Goal: Task Accomplishment & Management: Use online tool/utility

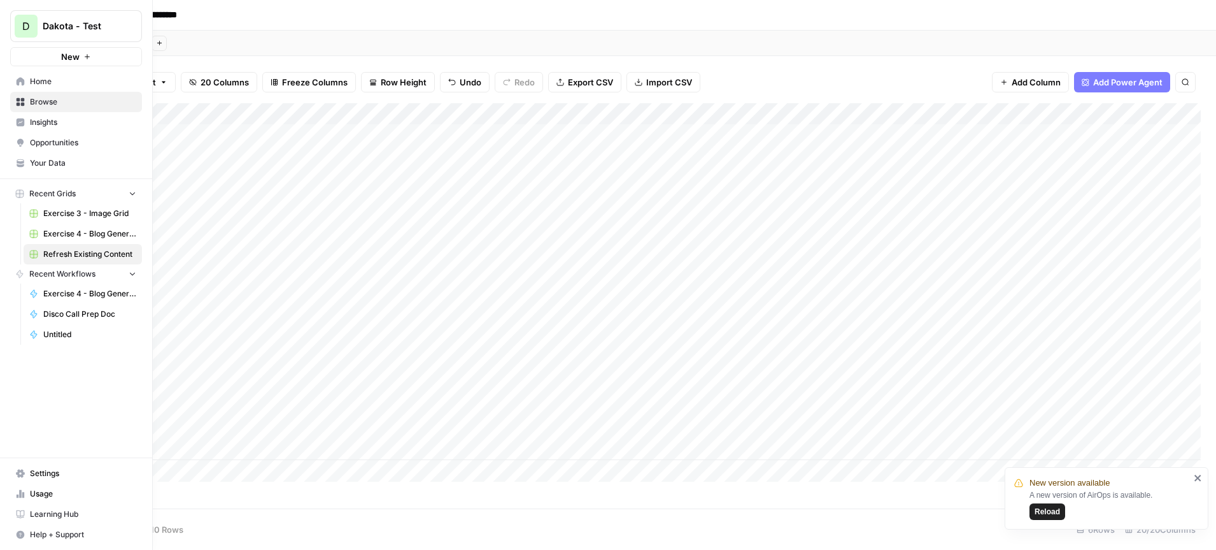
click at [105, 20] on span "Dakota - Test" at bounding box center [81, 26] width 77 height 13
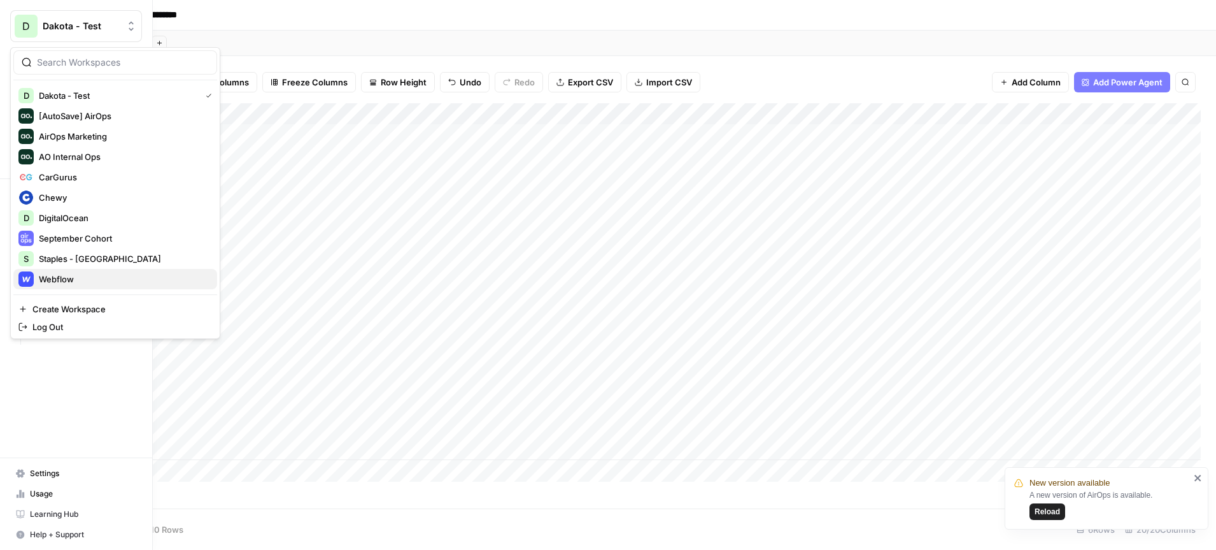
click at [87, 283] on span "Webflow" at bounding box center [123, 279] width 168 height 13
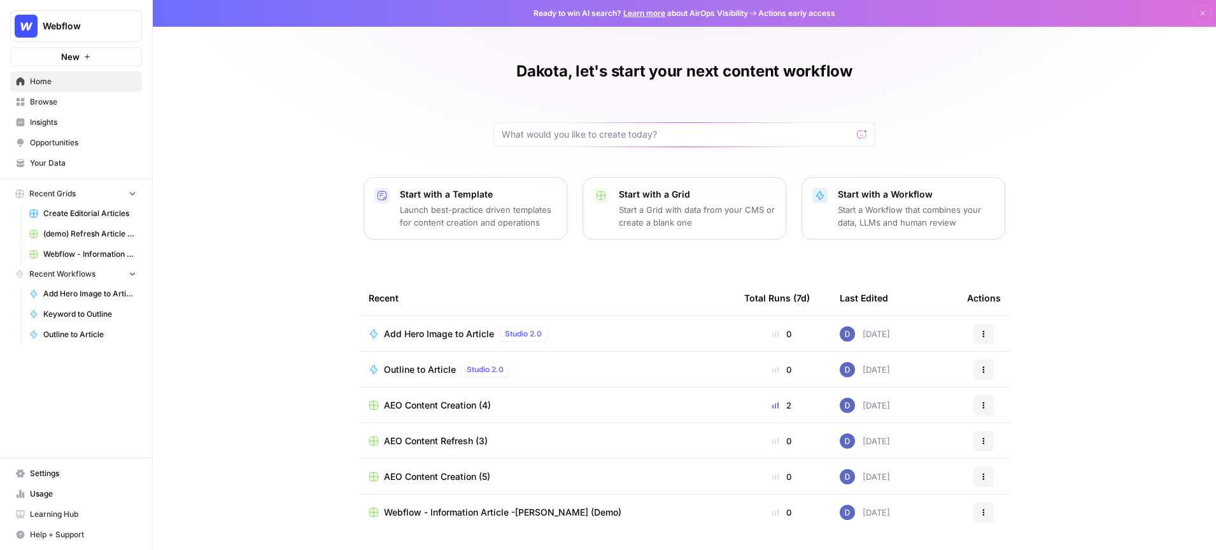
click at [71, 120] on span "Insights" at bounding box center [83, 122] width 106 height 11
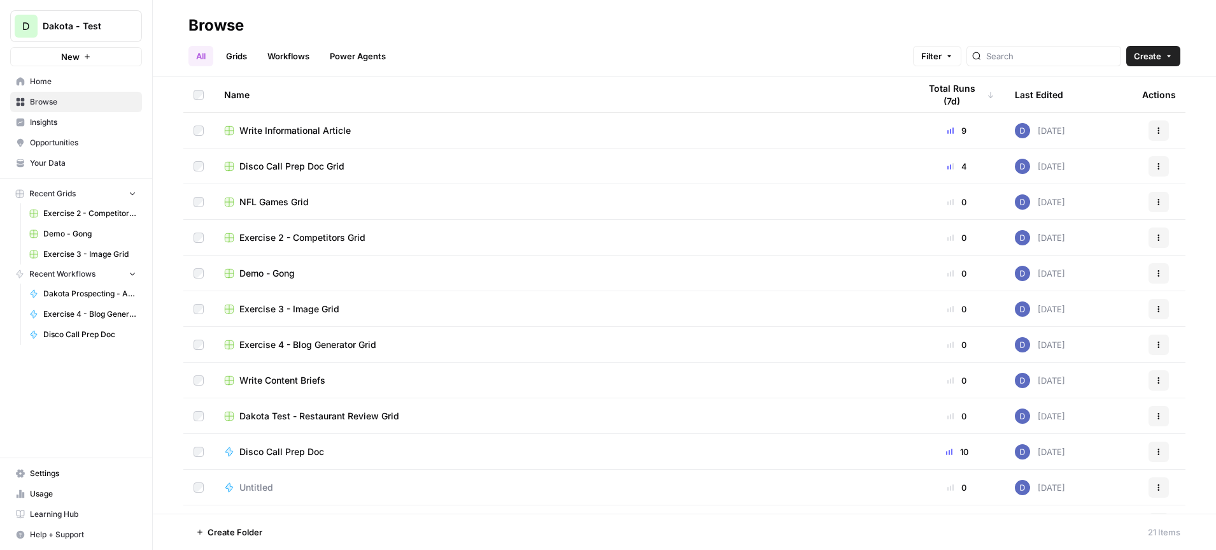
click at [294, 129] on span "Write Informational Article" at bounding box center [294, 130] width 111 height 13
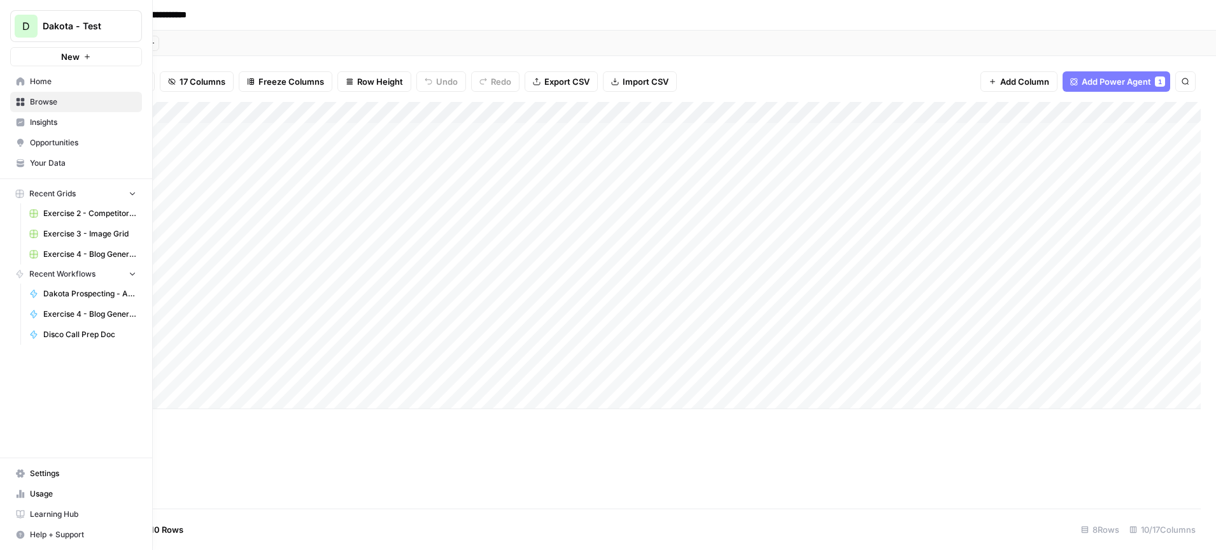
click at [63, 155] on link "Your Data" at bounding box center [76, 163] width 132 height 20
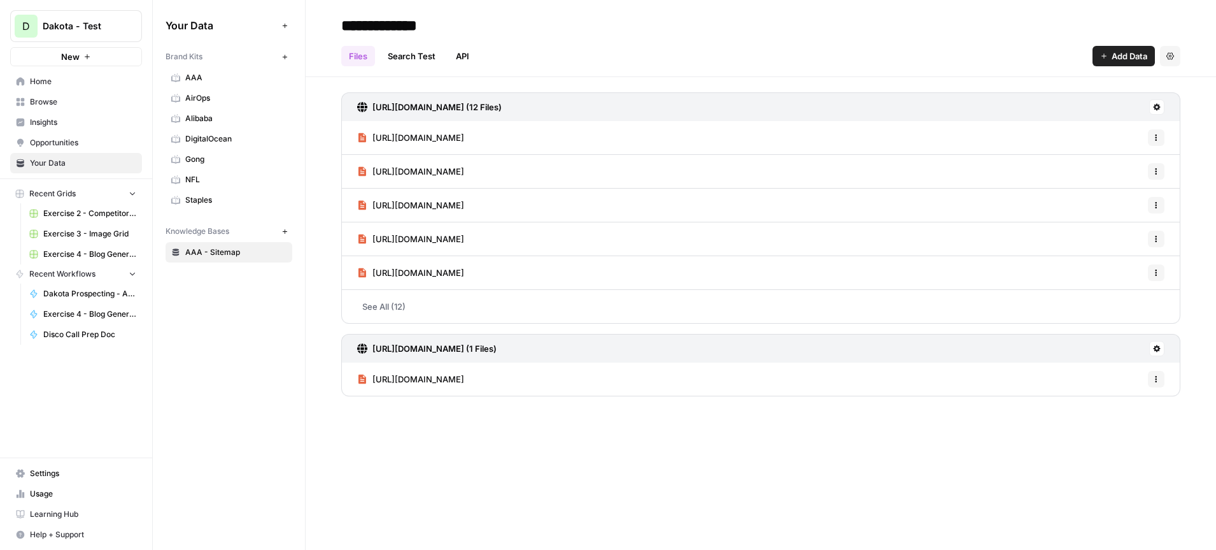
click at [284, 24] on icon "button" at bounding box center [284, 25] width 7 height 7
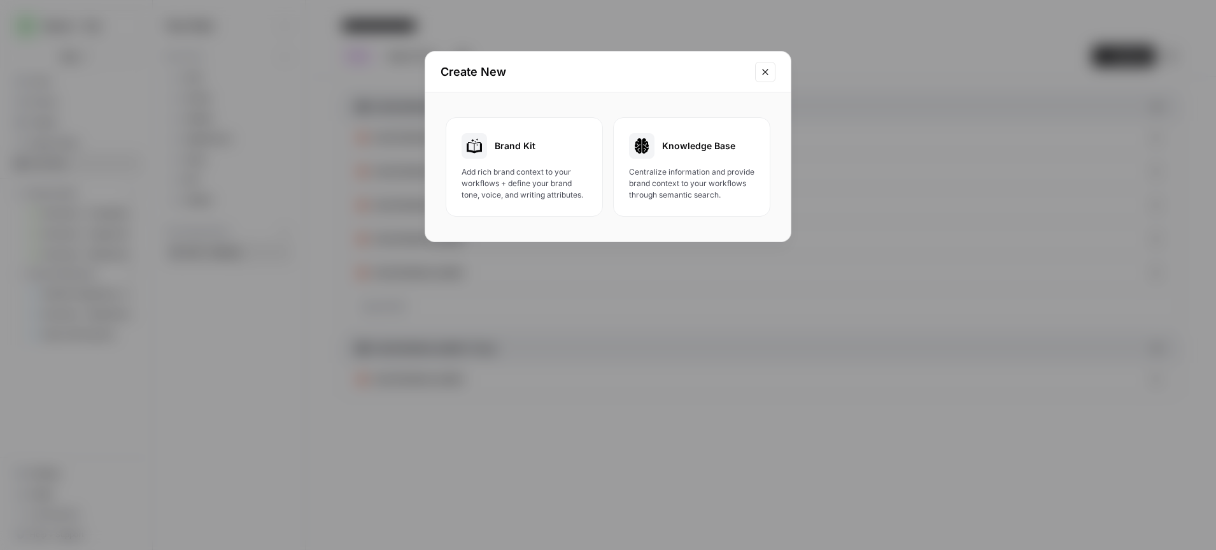
click at [513, 157] on div "Brand Kit" at bounding box center [524, 145] width 125 height 25
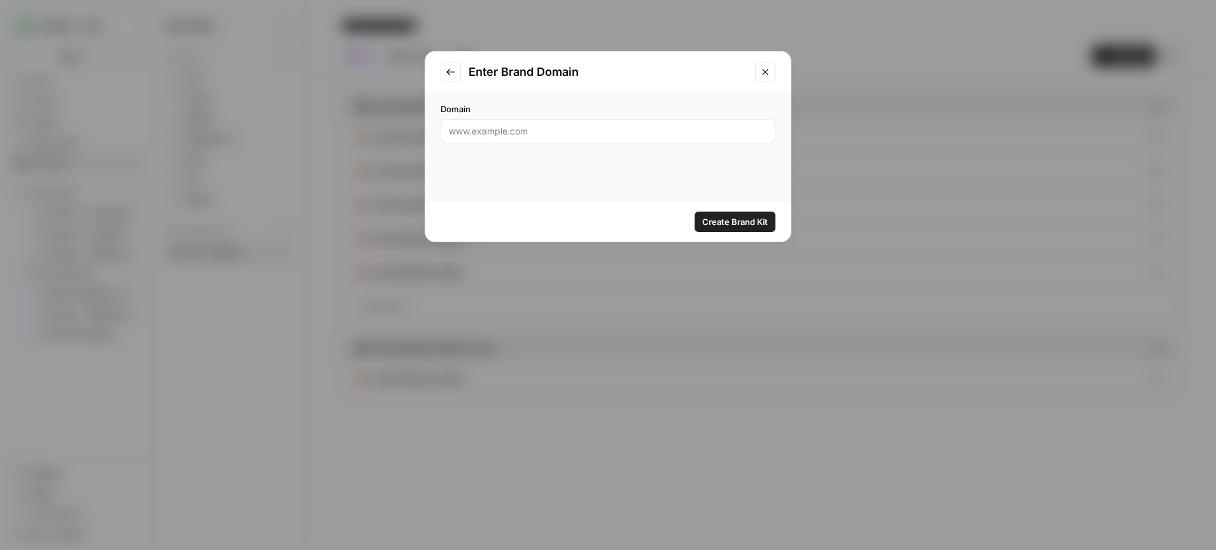
click at [519, 139] on div at bounding box center [608, 131] width 335 height 24
paste input "https://www.bracewell.com/"
type input "https://www.bracewell.com/"
click at [716, 219] on span "Create Brand Kit" at bounding box center [735, 221] width 66 height 13
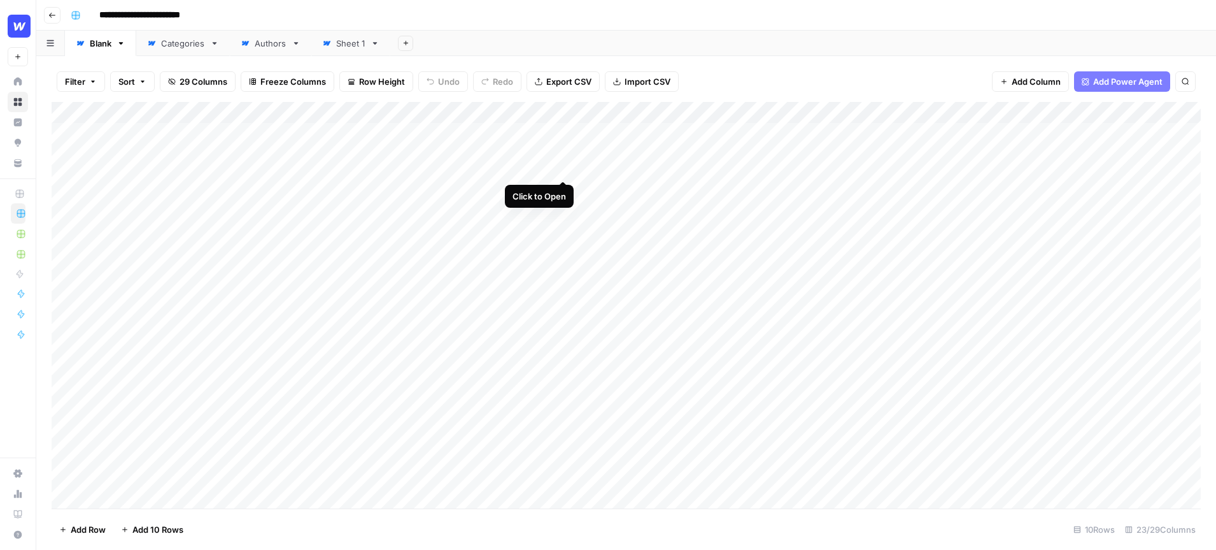
click at [566, 134] on div "Add Column" at bounding box center [627, 305] width 1150 height 406
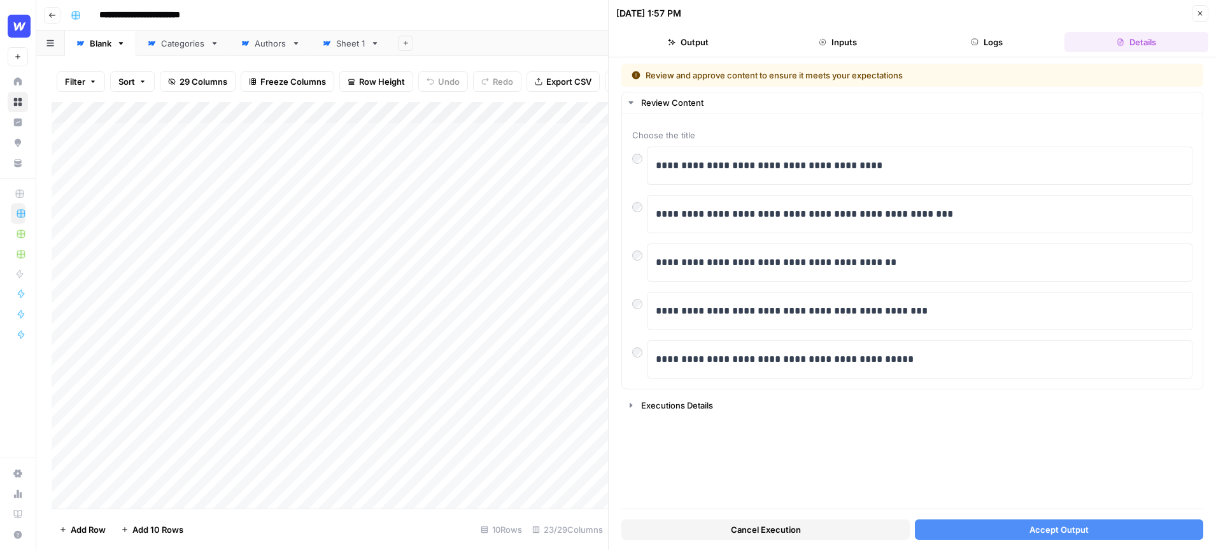
click at [1199, 17] on icon "button" at bounding box center [1201, 14] width 8 height 8
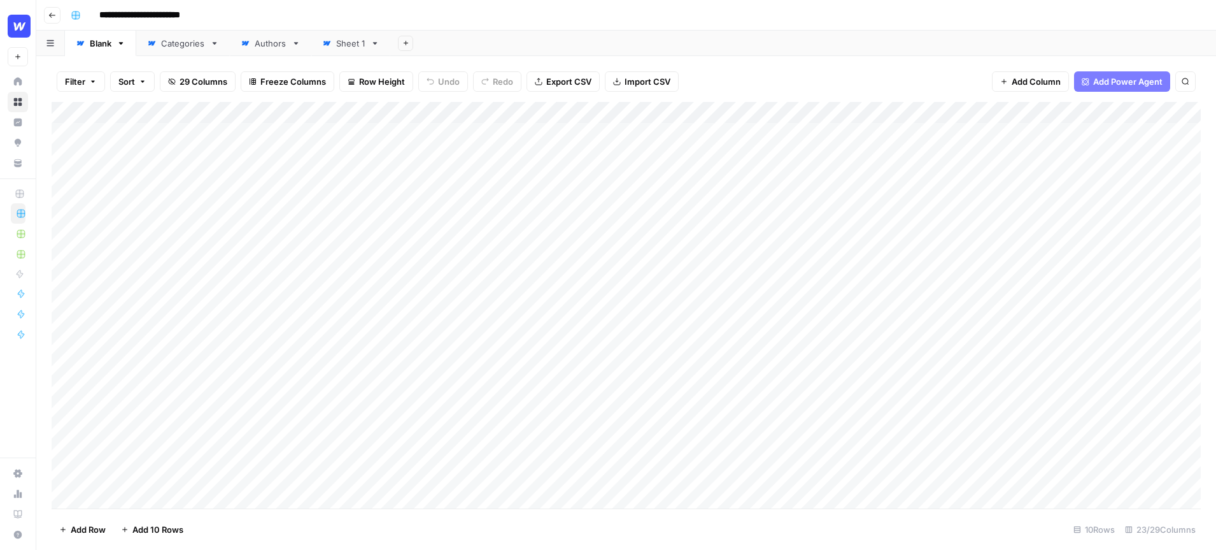
click at [549, 115] on div "Add Column" at bounding box center [627, 305] width 1150 height 406
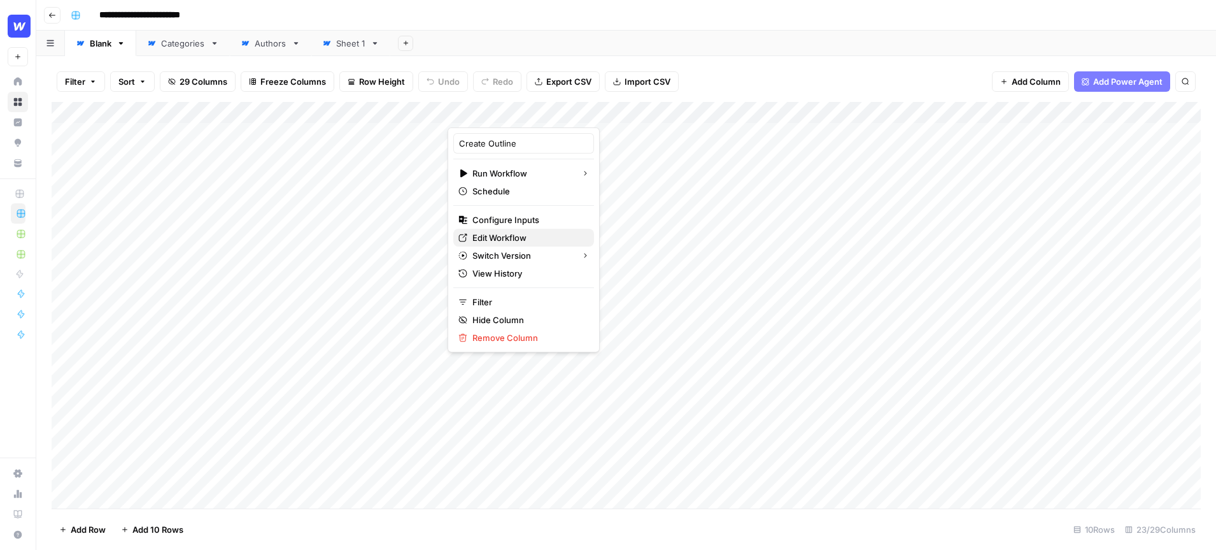
click at [518, 236] on span "Edit Workflow" at bounding box center [528, 237] width 111 height 13
